Goal: Task Accomplishment & Management: Manage account settings

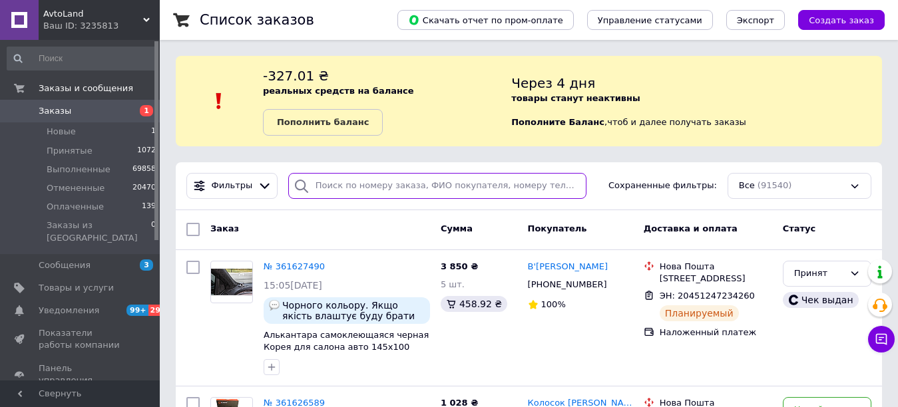
click at [341, 181] on input "search" at bounding box center [437, 186] width 298 height 26
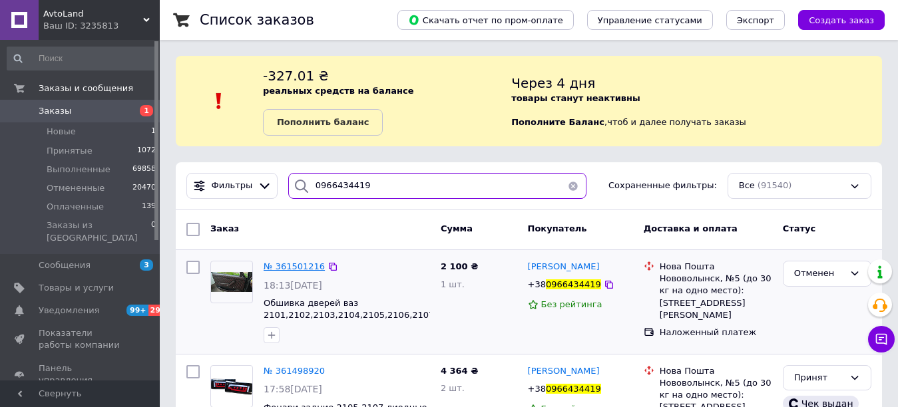
type input "0966434419"
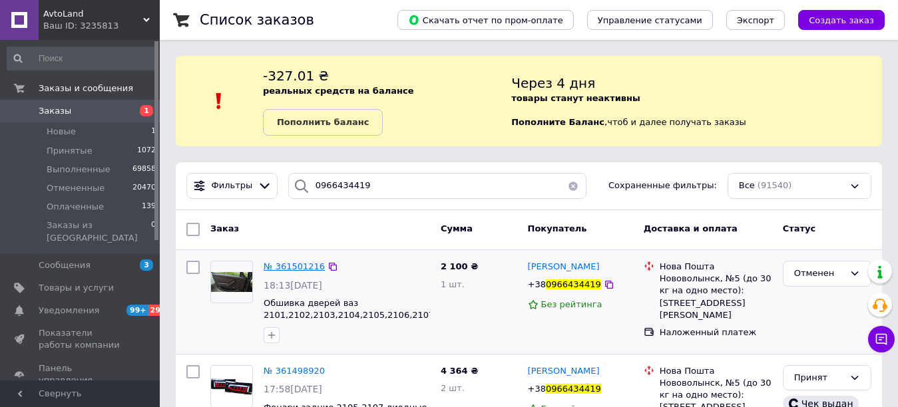
click at [291, 265] on span "№ 361501216" at bounding box center [293, 267] width 61 height 10
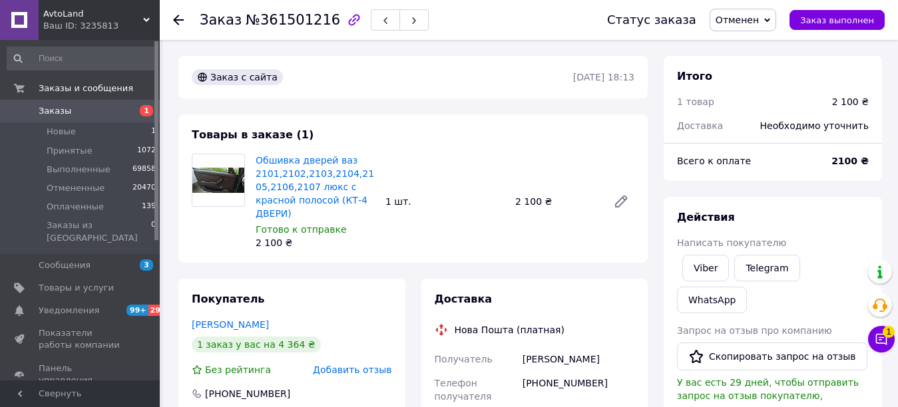
click at [106, 102] on link "Заказы 1" at bounding box center [82, 111] width 164 height 23
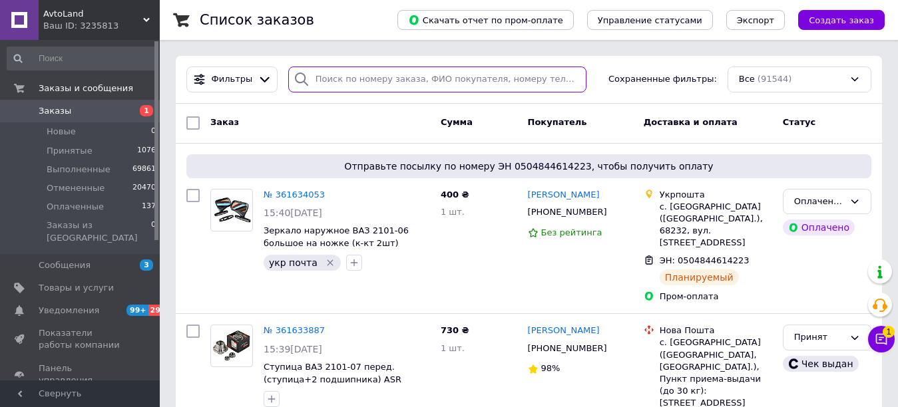
click at [331, 81] on input "search" at bounding box center [437, 80] width 298 height 26
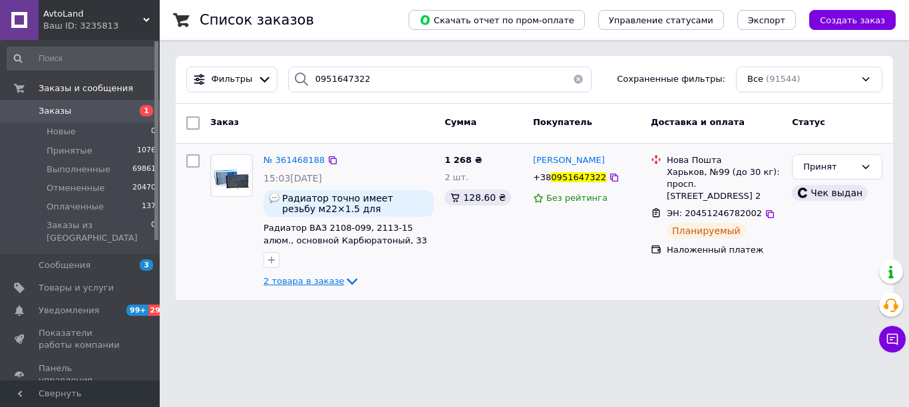
click at [291, 279] on span "2 товара в заказе" at bounding box center [303, 281] width 81 height 10
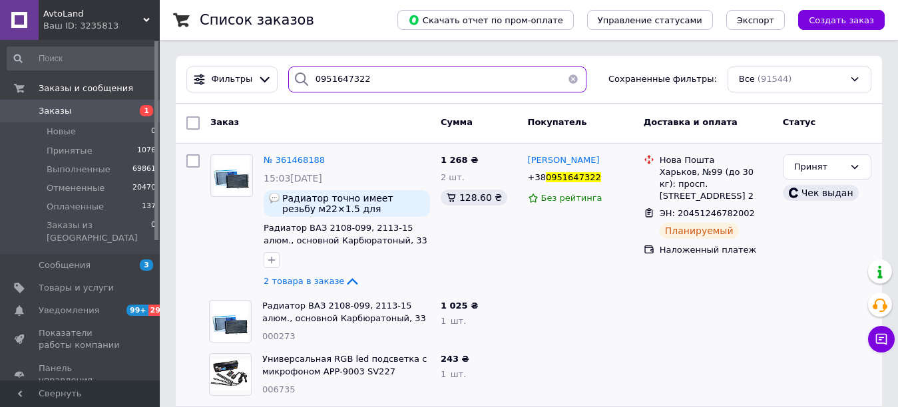
drag, startPoint x: 376, startPoint y: 73, endPoint x: 168, endPoint y: 87, distance: 208.0
click at [166, 93] on div "Список заказов Скачать отчет по пром-оплате Управление статусами Экспорт Создат…" at bounding box center [529, 211] width 738 height 423
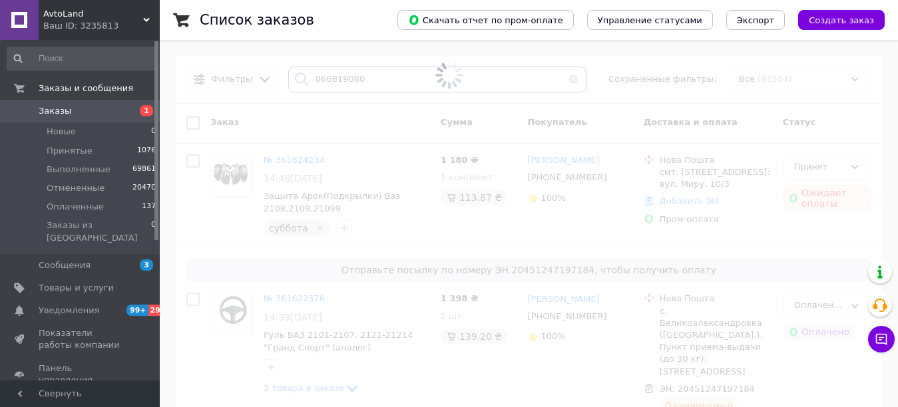
type input "0668190809"
